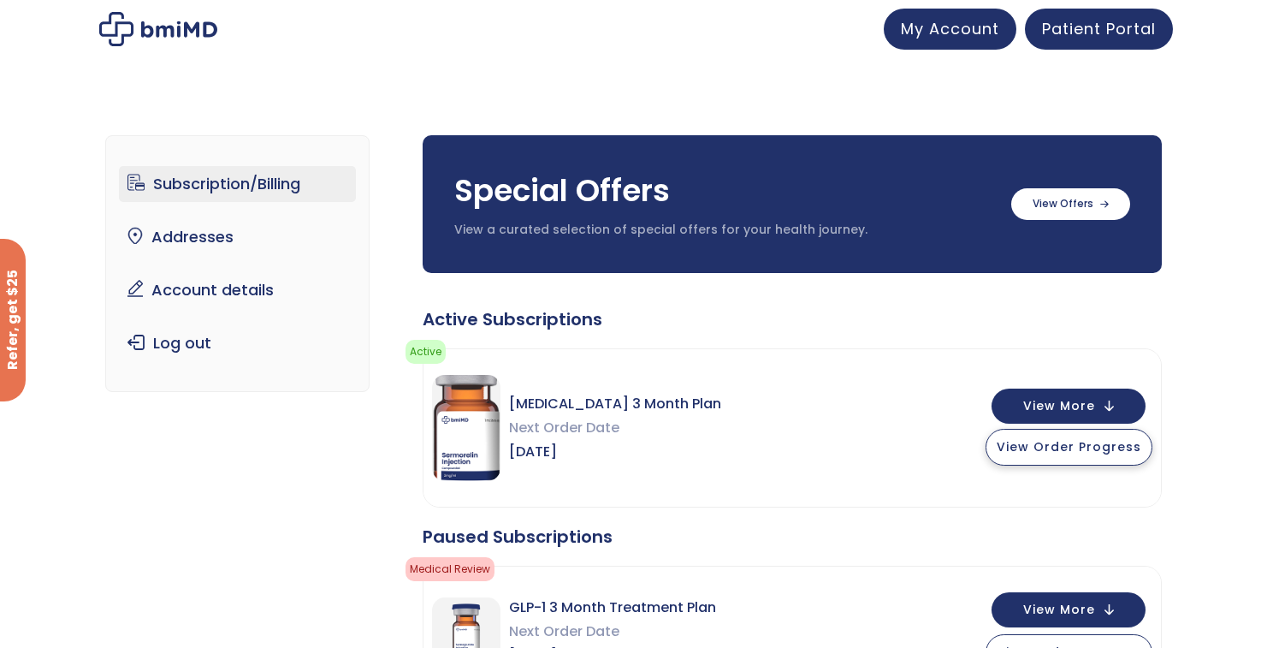
click at [1094, 448] on span "View Order Progress" at bounding box center [1069, 446] width 145 height 17
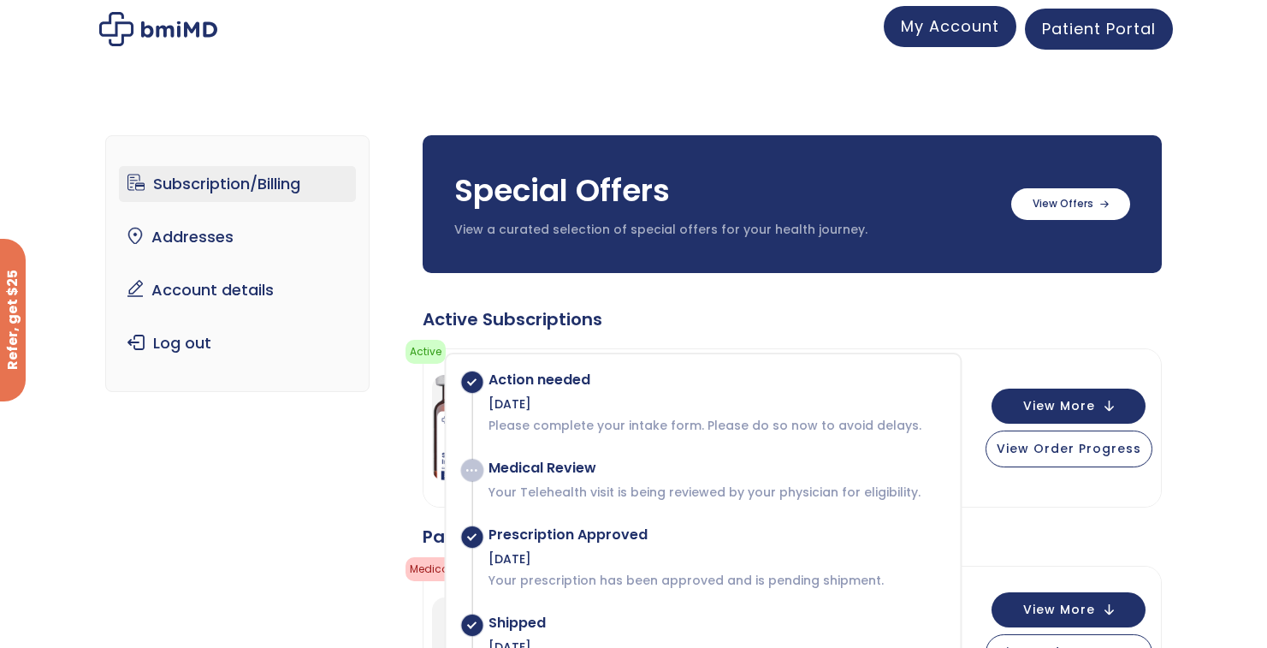
click at [970, 27] on span "My Account" at bounding box center [950, 25] width 98 height 21
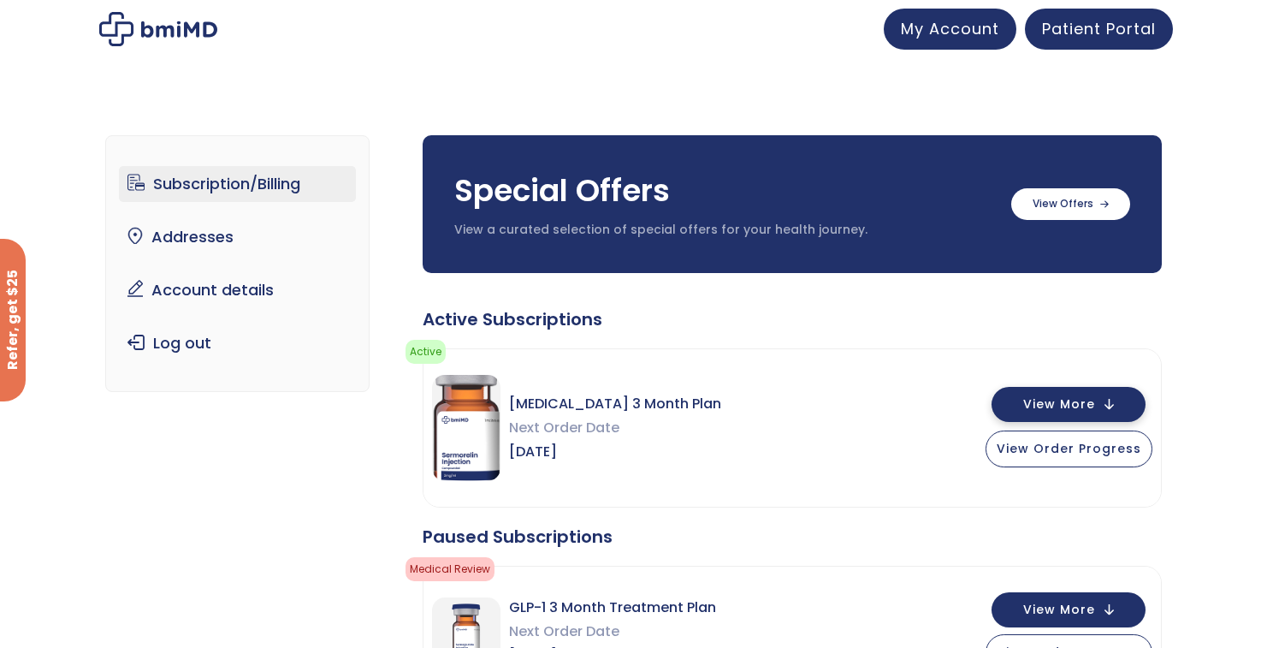
click at [1078, 405] on span "View More" at bounding box center [1059, 404] width 72 height 11
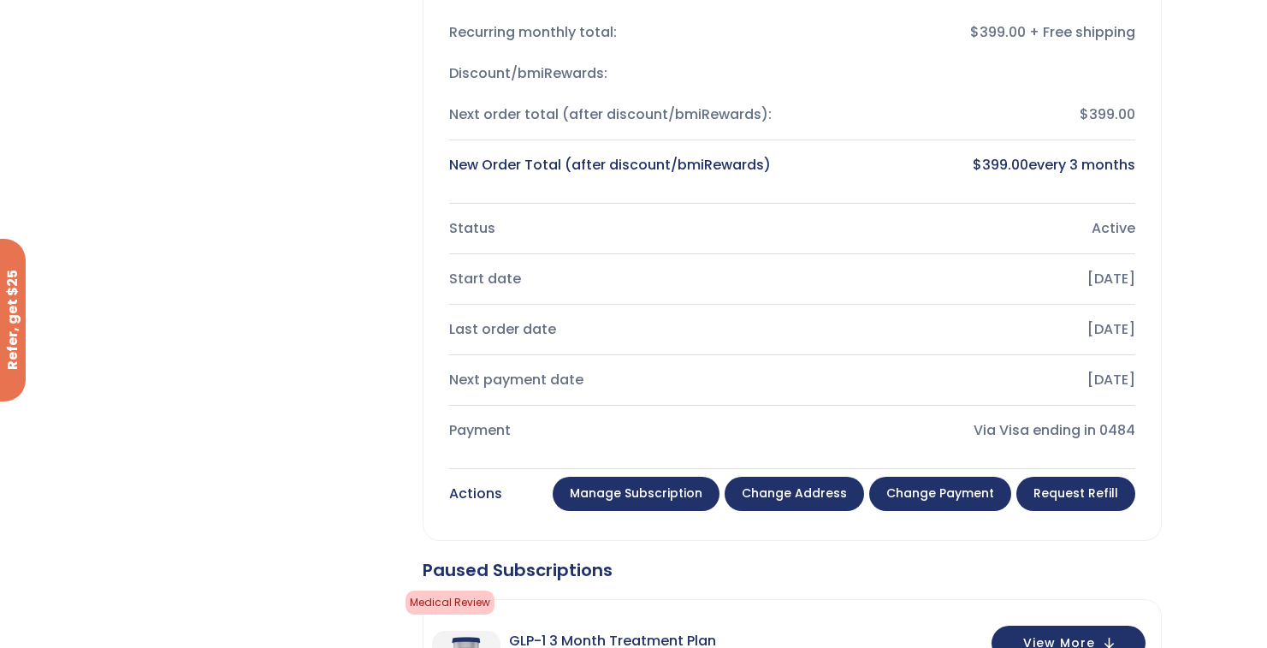
scroll to position [547, 0]
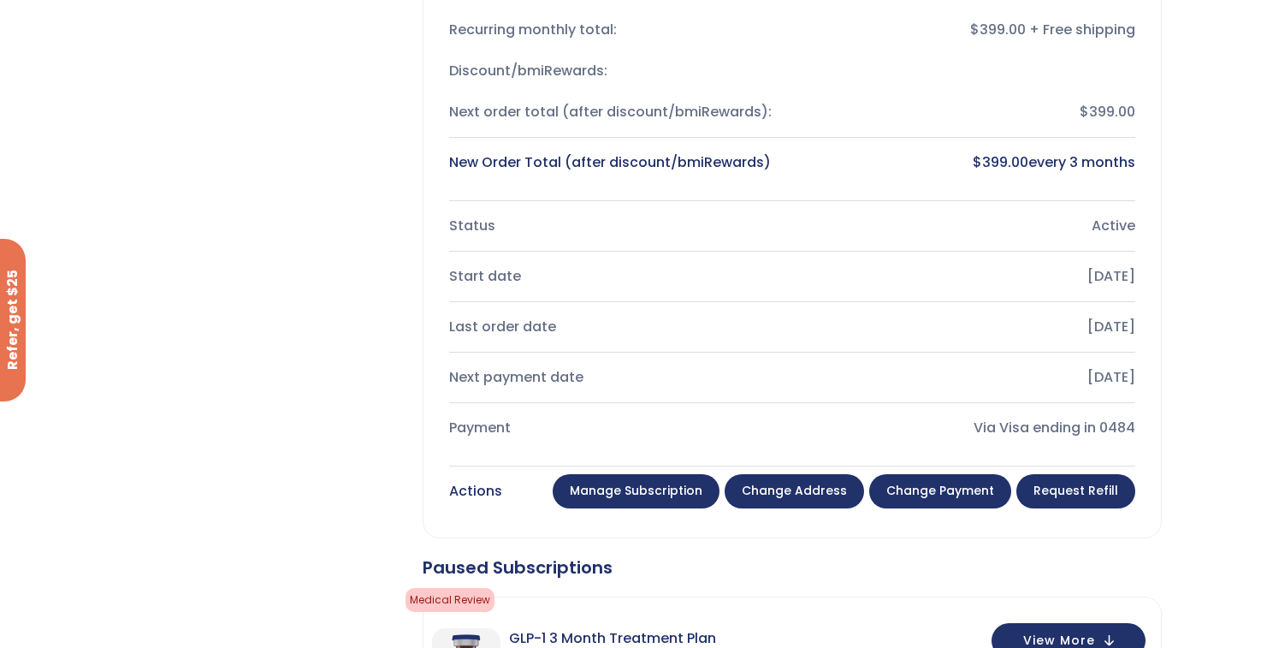
click at [668, 494] on link "Manage Subscription" at bounding box center [636, 491] width 167 height 34
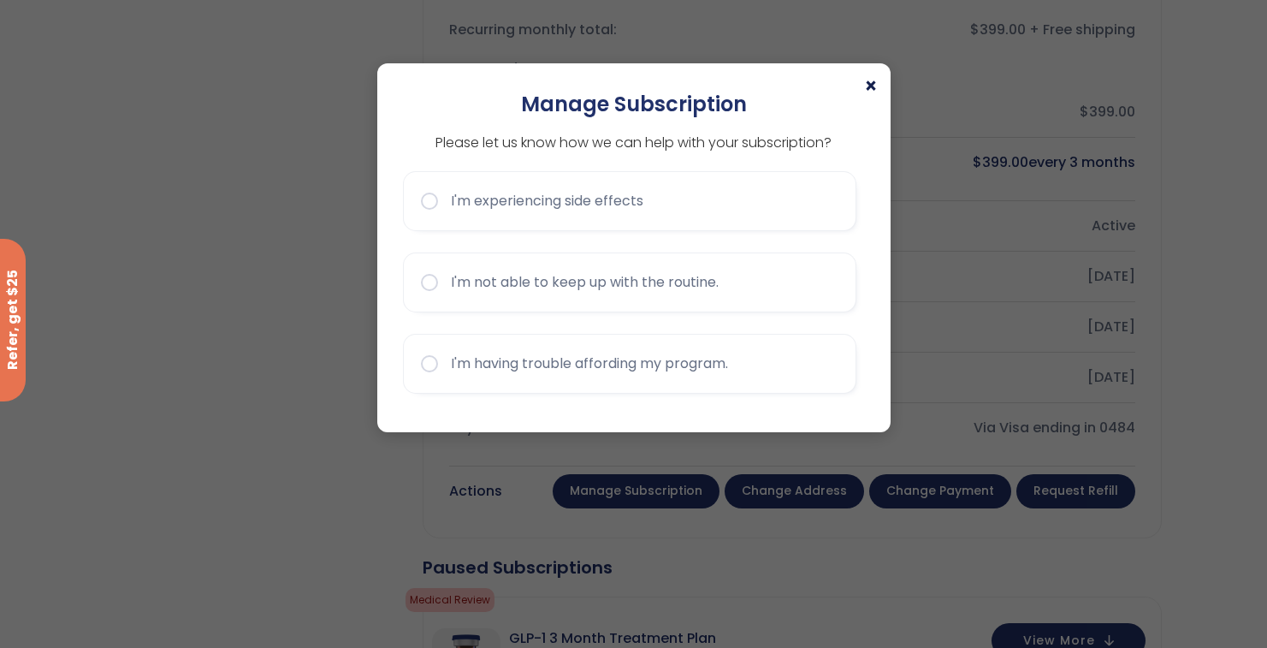
click at [872, 84] on span "×" at bounding box center [871, 86] width 14 height 21
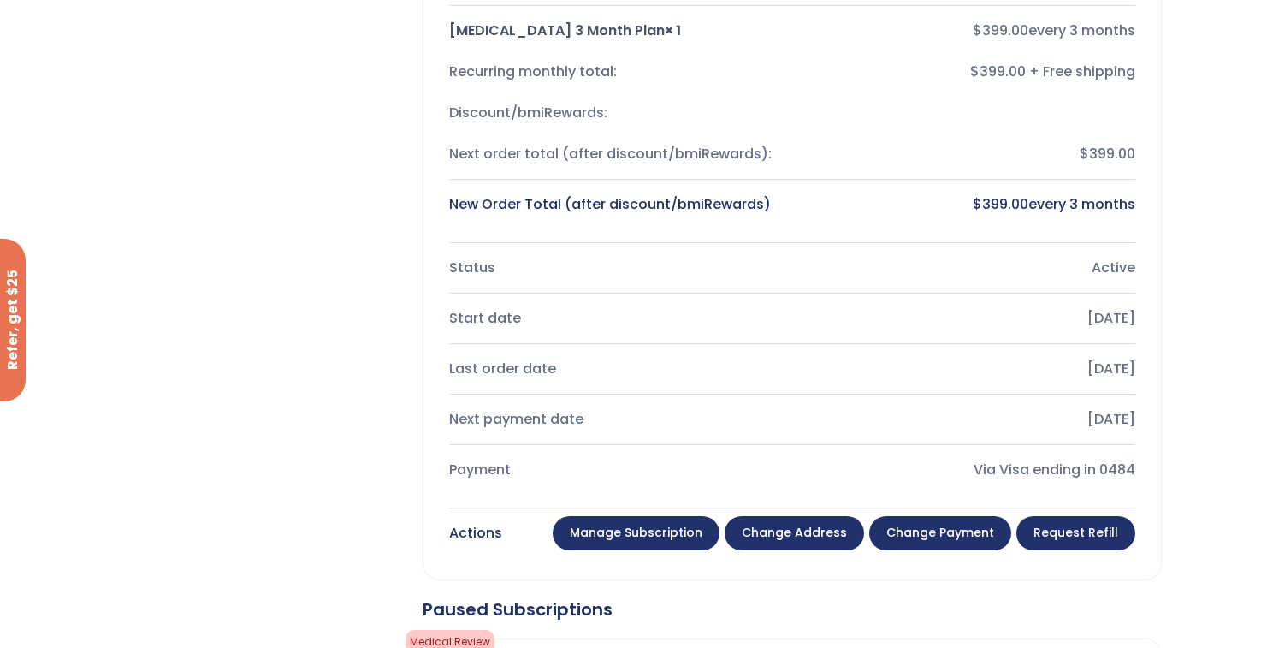
scroll to position [440, 0]
